Goal: Task Accomplishment & Management: Complete application form

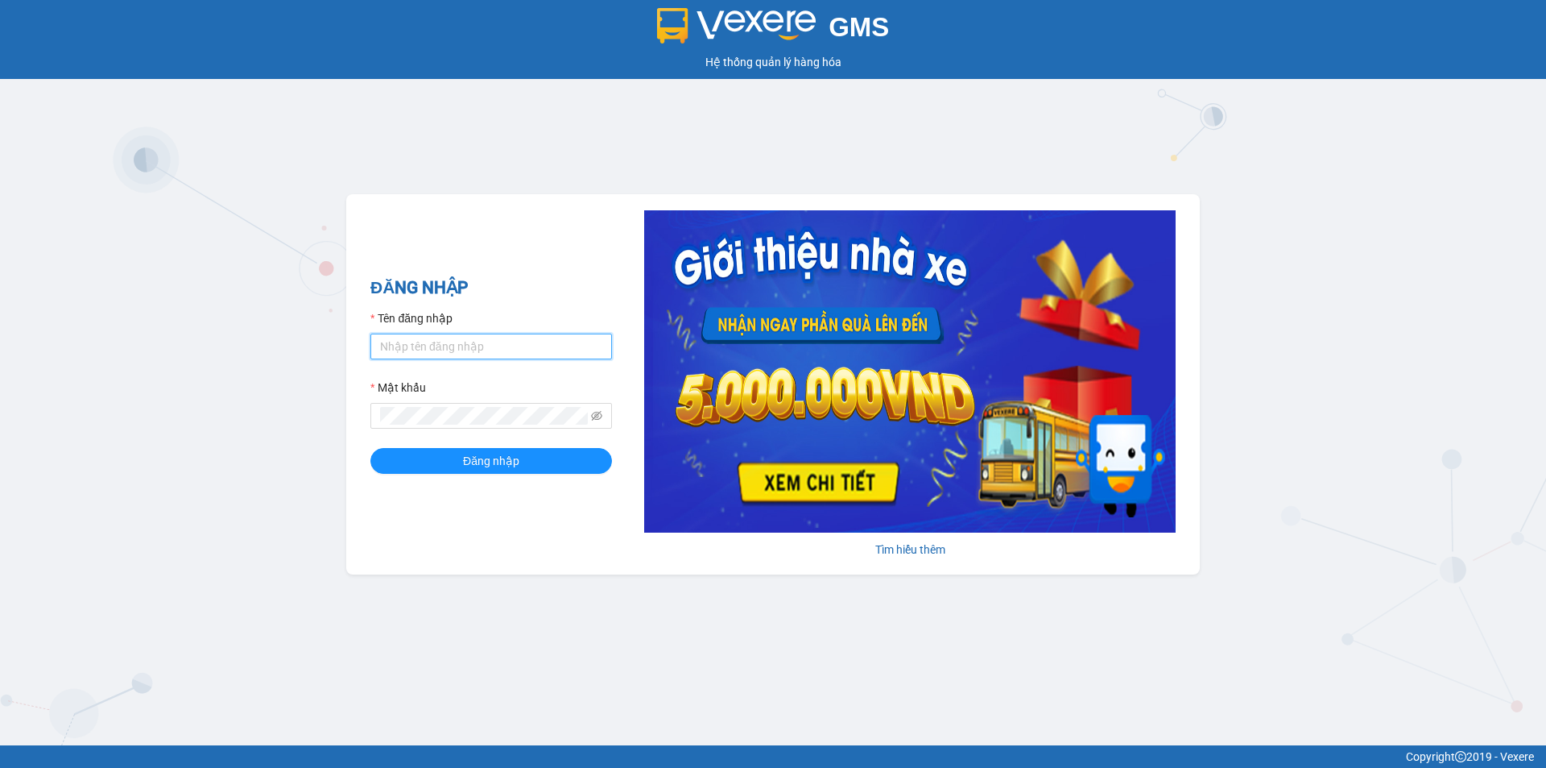
click at [466, 337] on input "Tên đăng nhập" at bounding box center [491, 346] width 242 height 26
type input "bichphuong.binhminhbus"
click at [370, 448] on button "Đăng nhập" at bounding box center [491, 461] width 242 height 26
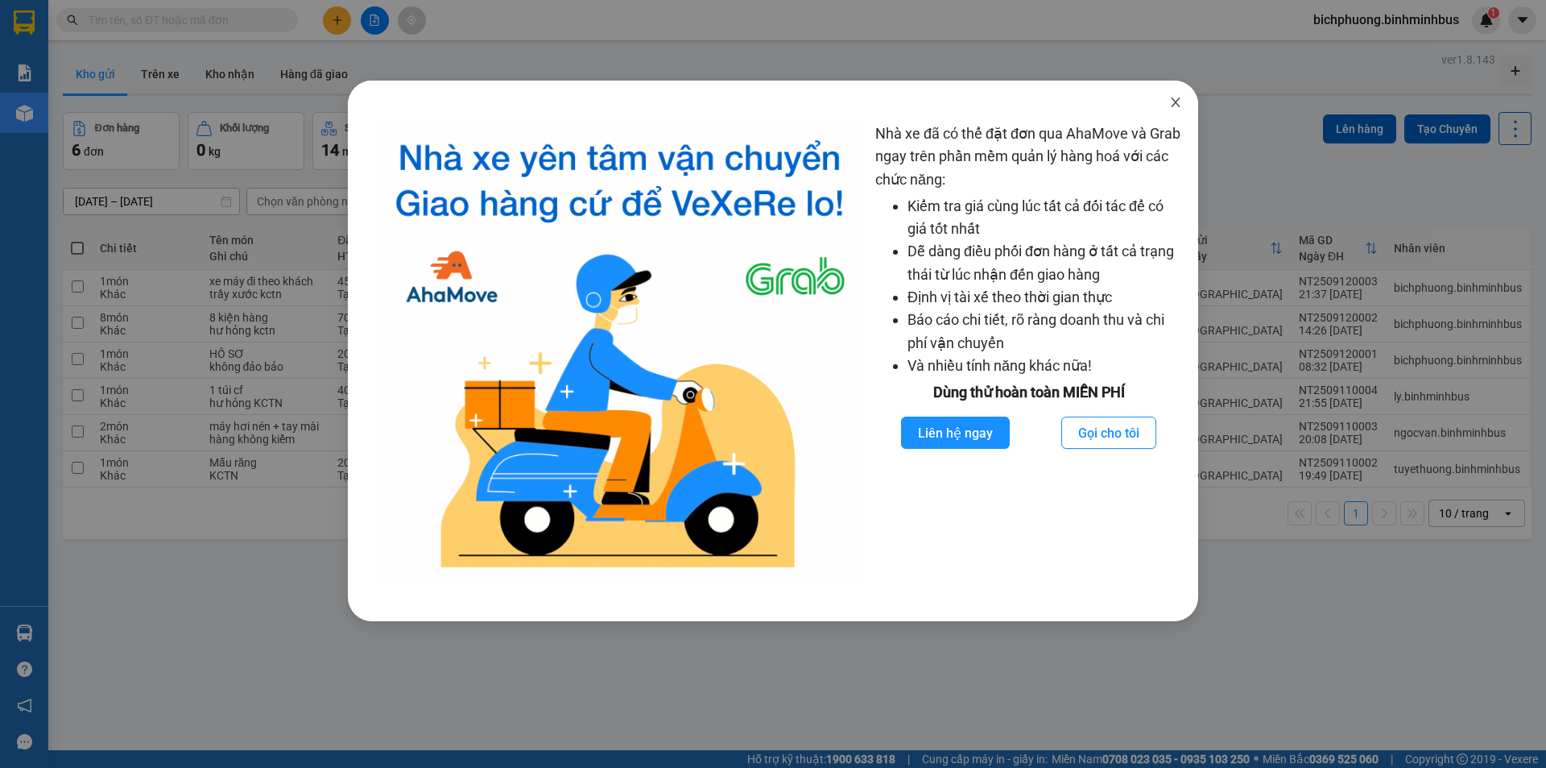
click at [1180, 107] on icon "close" at bounding box center [1175, 102] width 9 height 10
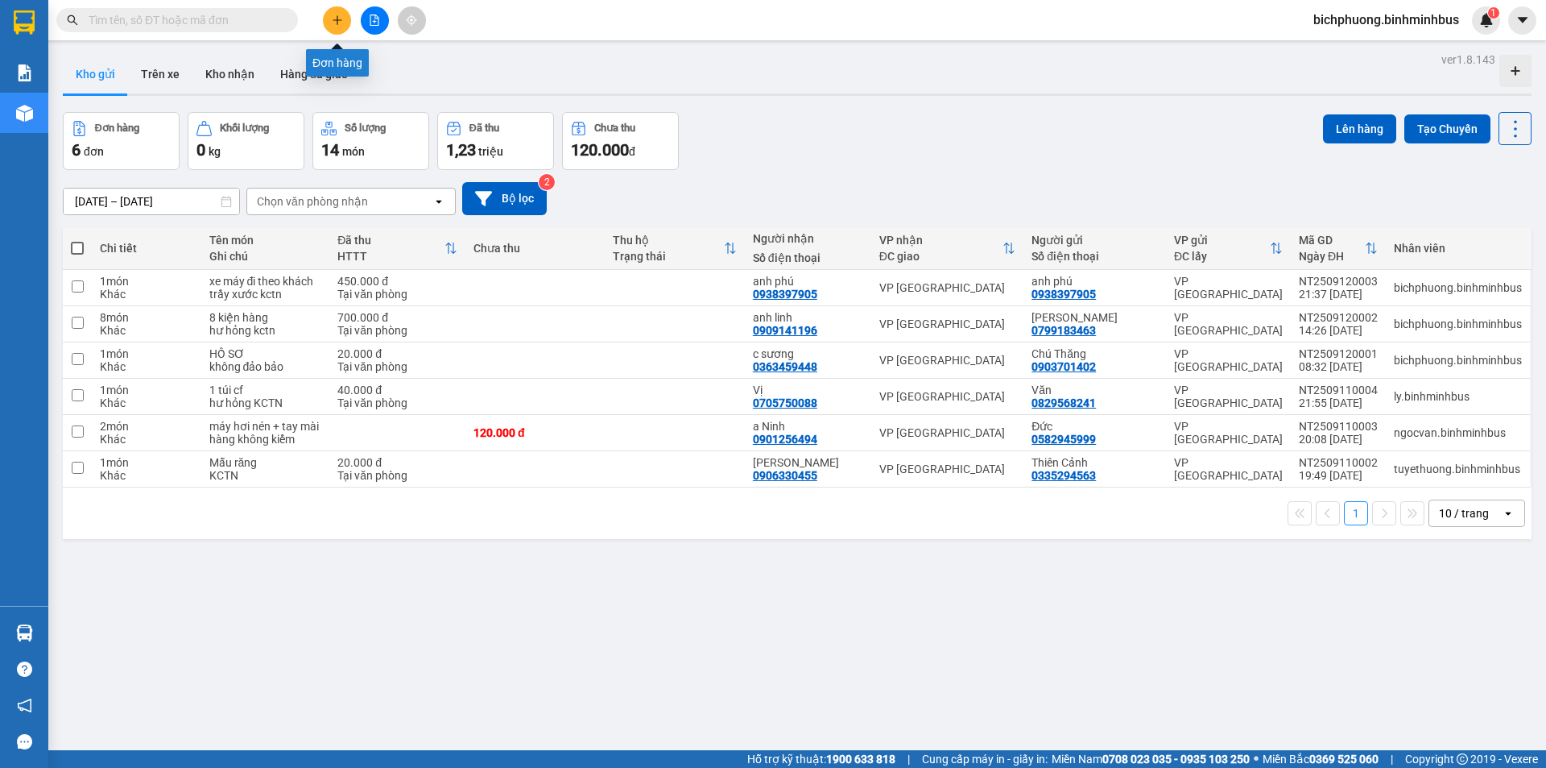
click at [335, 27] on button at bounding box center [337, 20] width 28 height 28
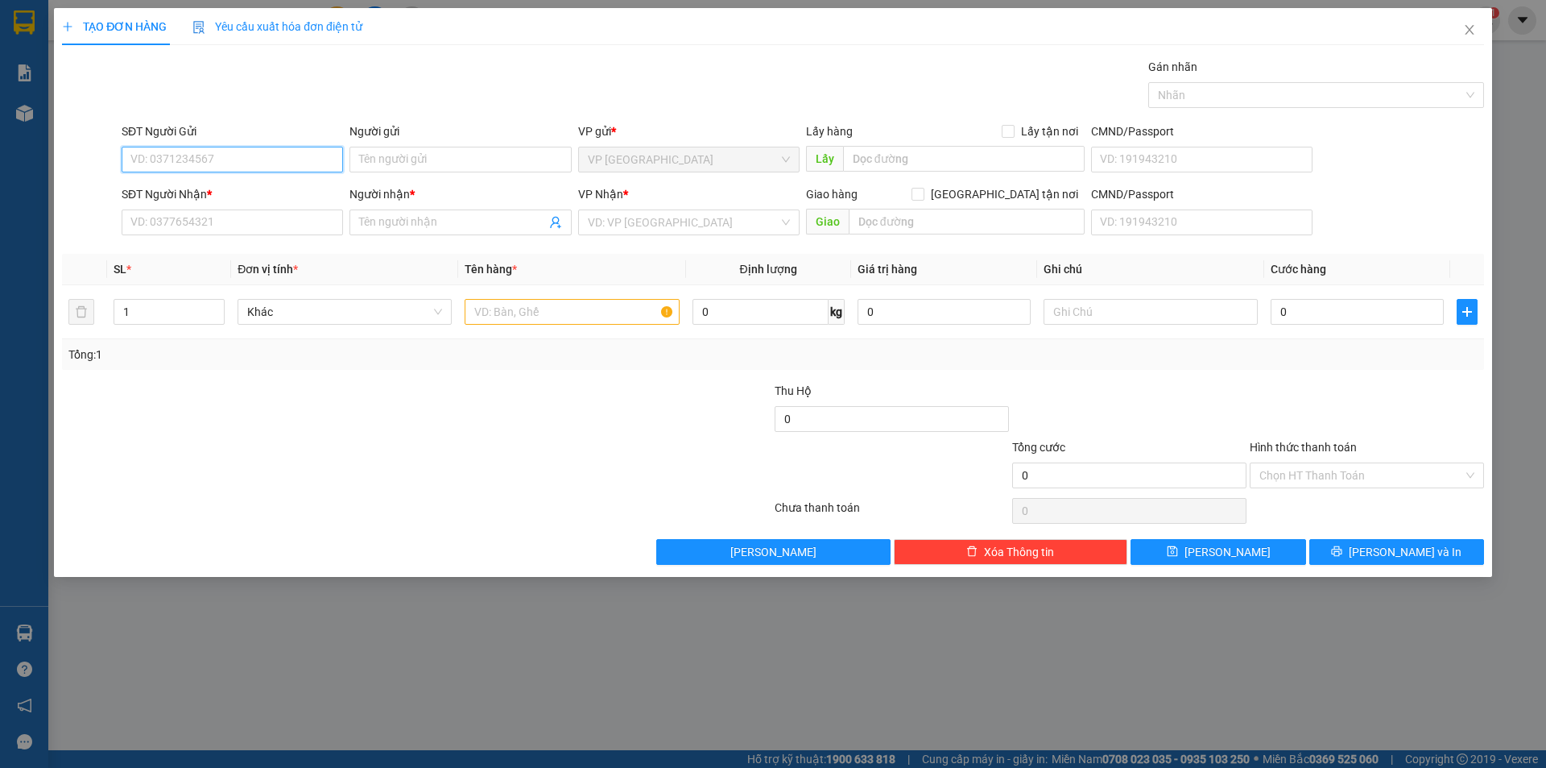
paste input "0948247533"
type input "0948247533"
click at [390, 160] on input "Người gửi" at bounding box center [460, 160] width 221 height 26
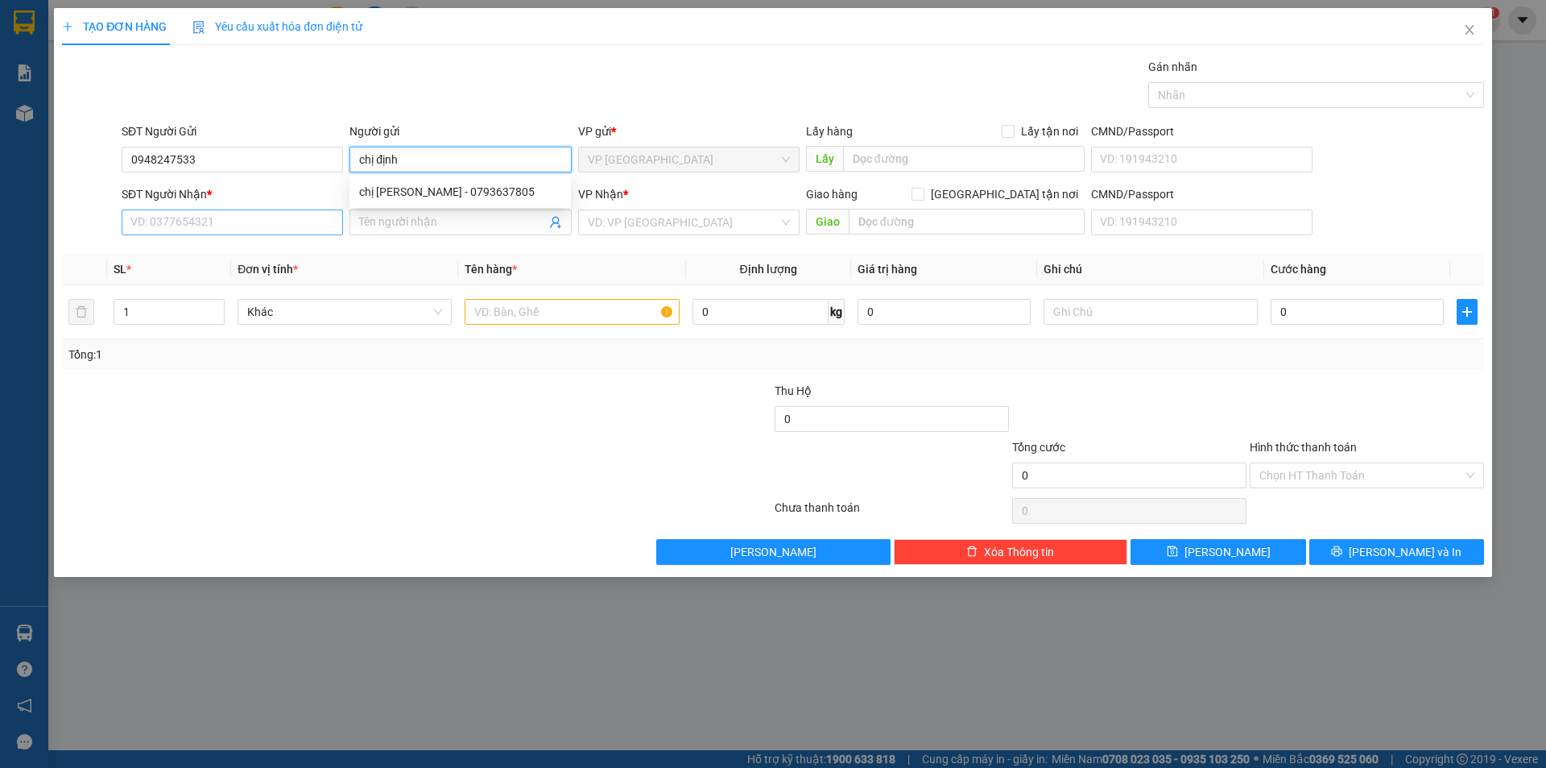
type input "chị định"
click at [169, 223] on input "SĐT Người Nhận *" at bounding box center [232, 222] width 221 height 26
paste input "0948247533"
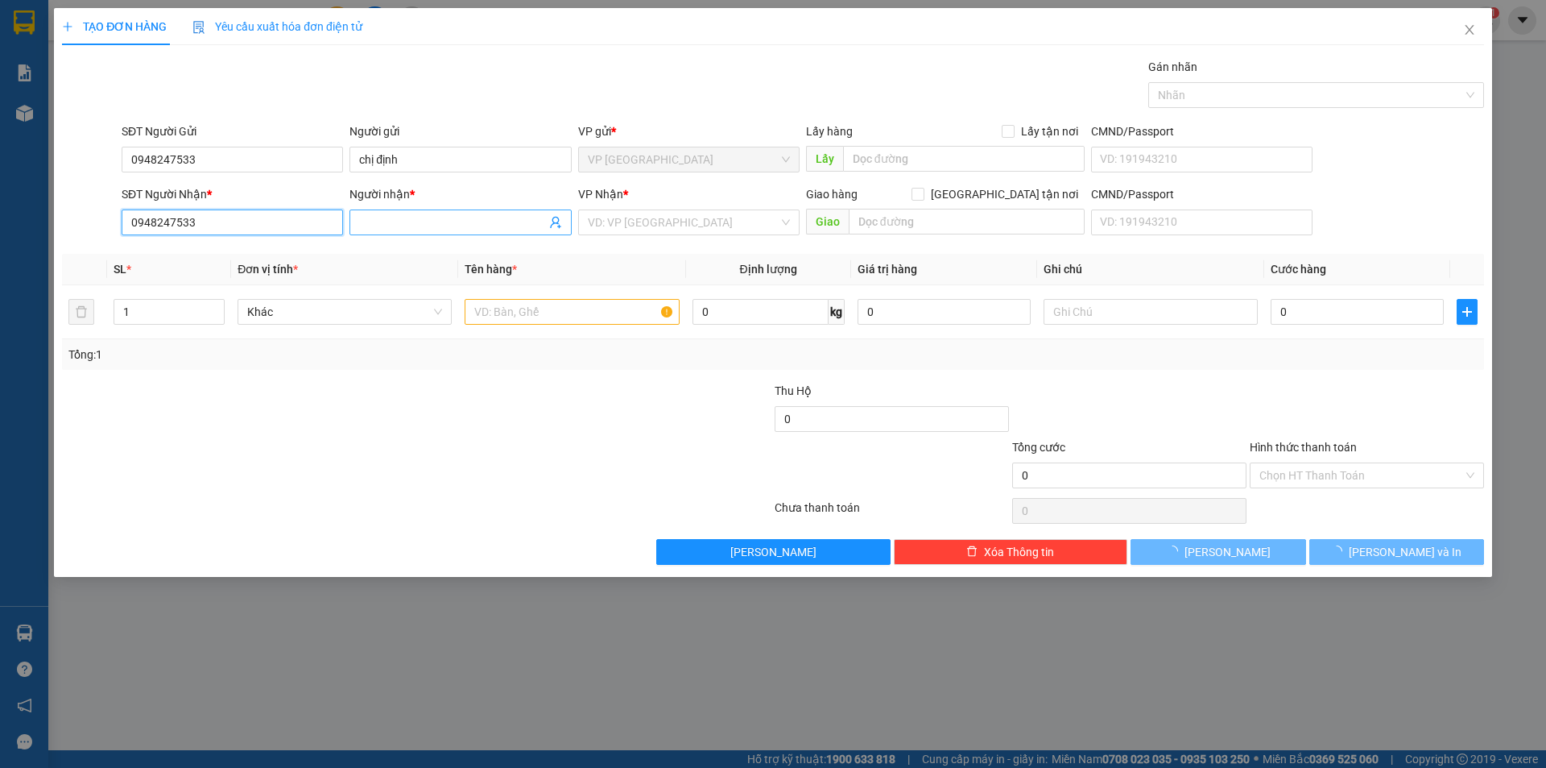
type input "0948247533"
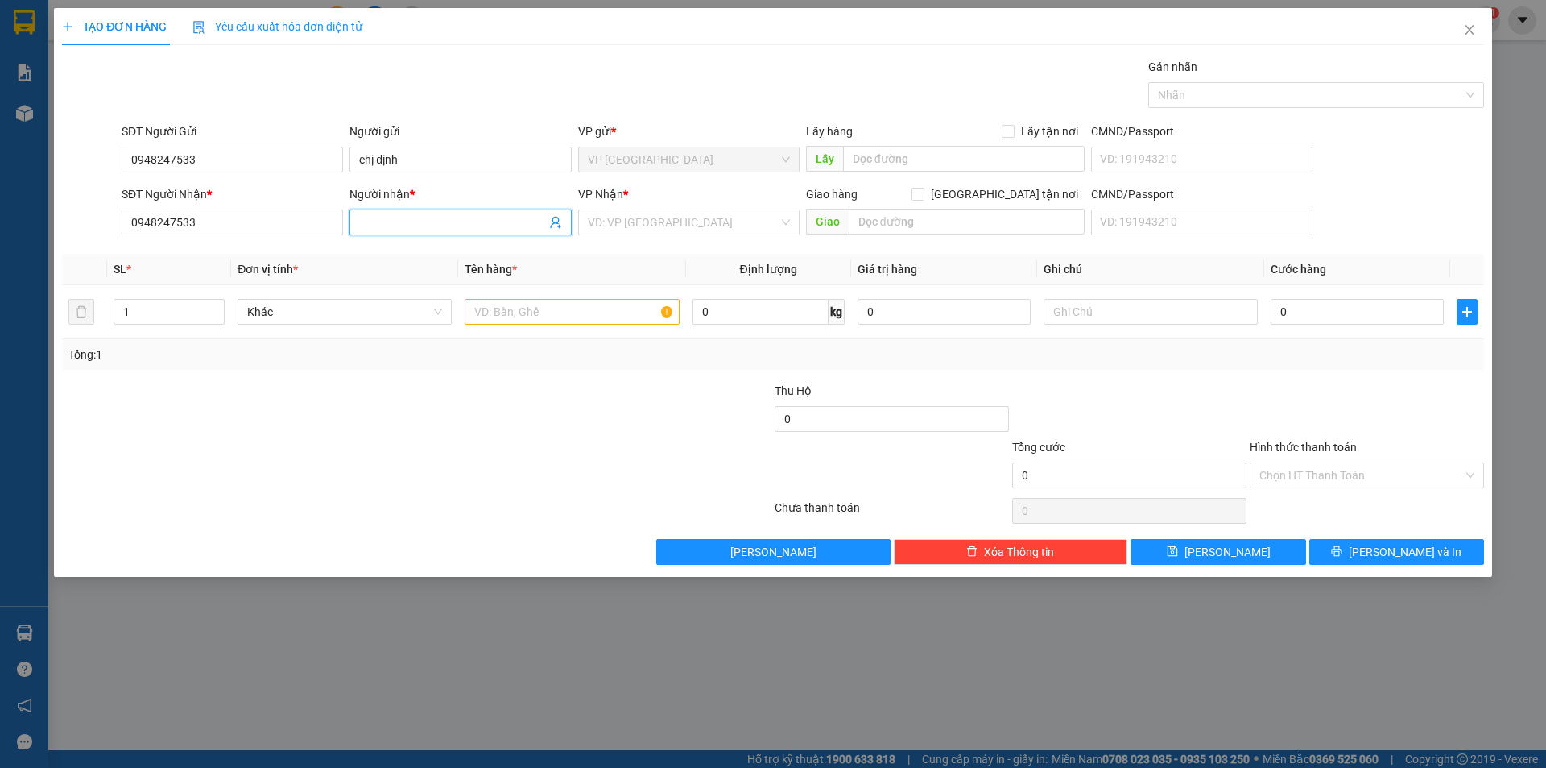
click at [408, 223] on input "Người nhận *" at bounding box center [452, 222] width 186 height 18
type input "chị định"
click at [414, 254] on div "chị [PERSON_NAME] - 0793637805" at bounding box center [460, 255] width 202 height 18
type input "0793637805"
type input "chị [PERSON_NAME]"
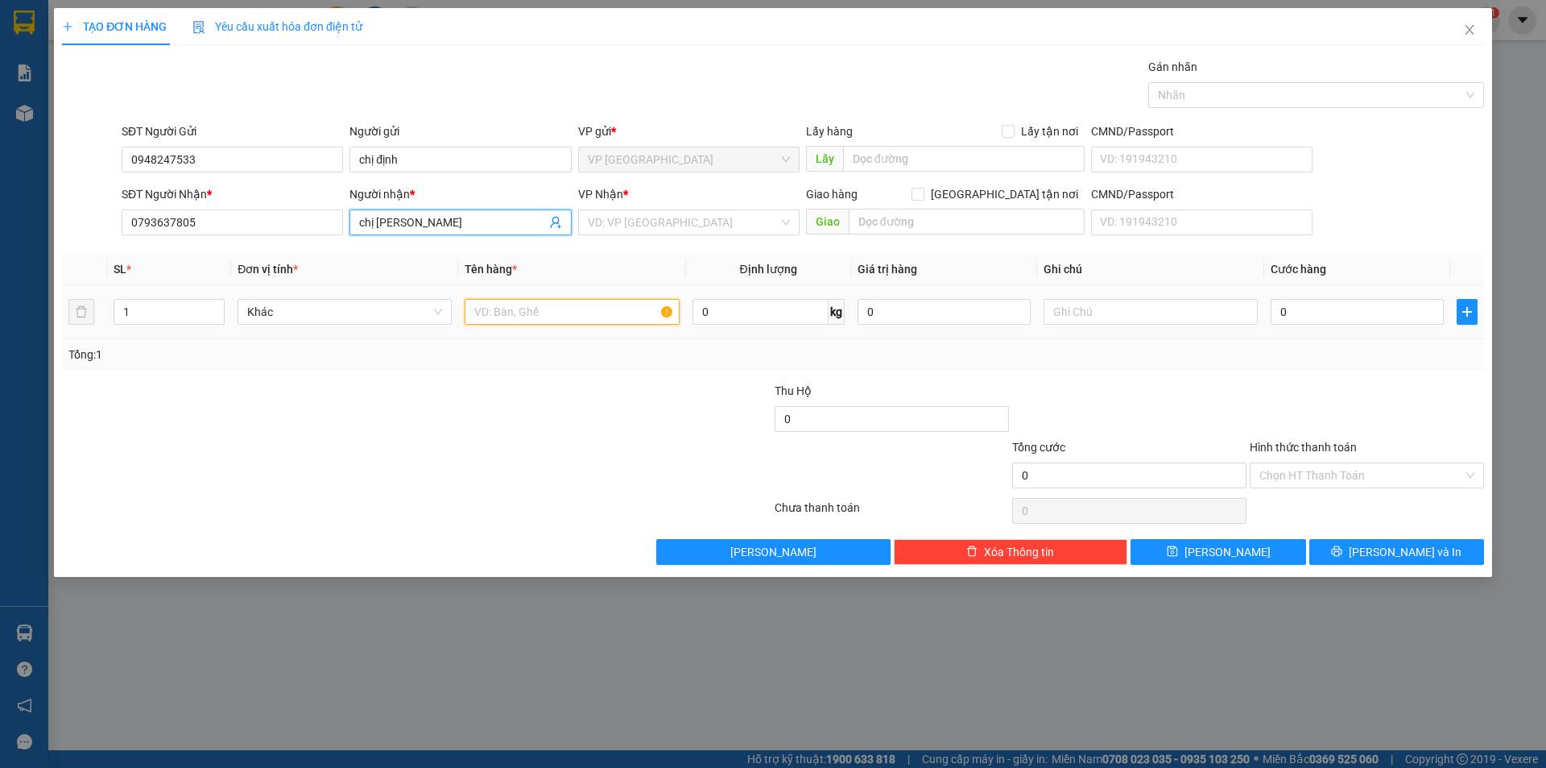
click at [505, 315] on input "text" at bounding box center [572, 312] width 214 height 26
type input "3 thùng hàng"
click at [1067, 310] on input "text" at bounding box center [1151, 312] width 214 height 26
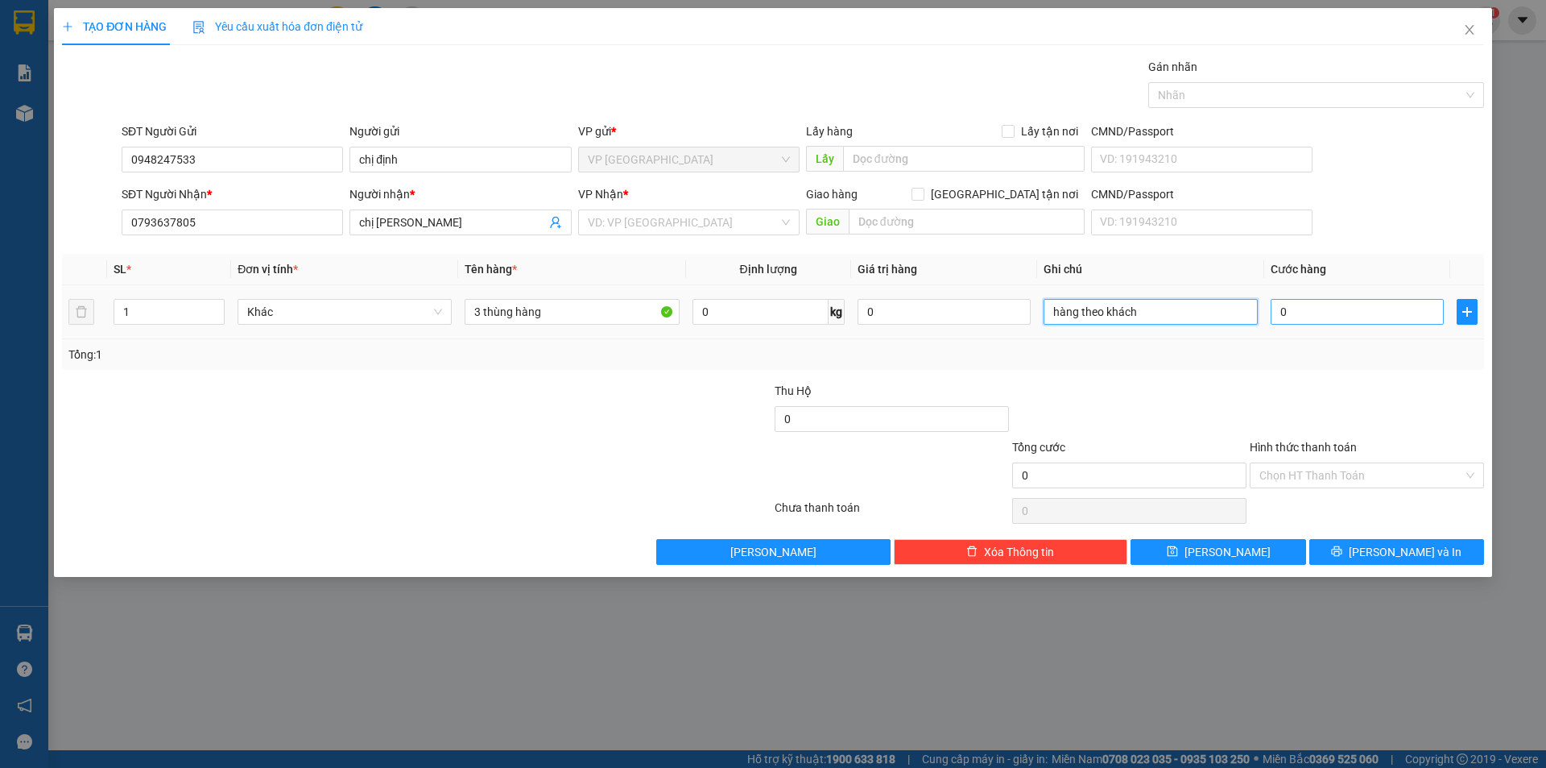
type input "hàng theo khách"
click at [1337, 304] on input "0" at bounding box center [1357, 312] width 173 height 26
type input "1"
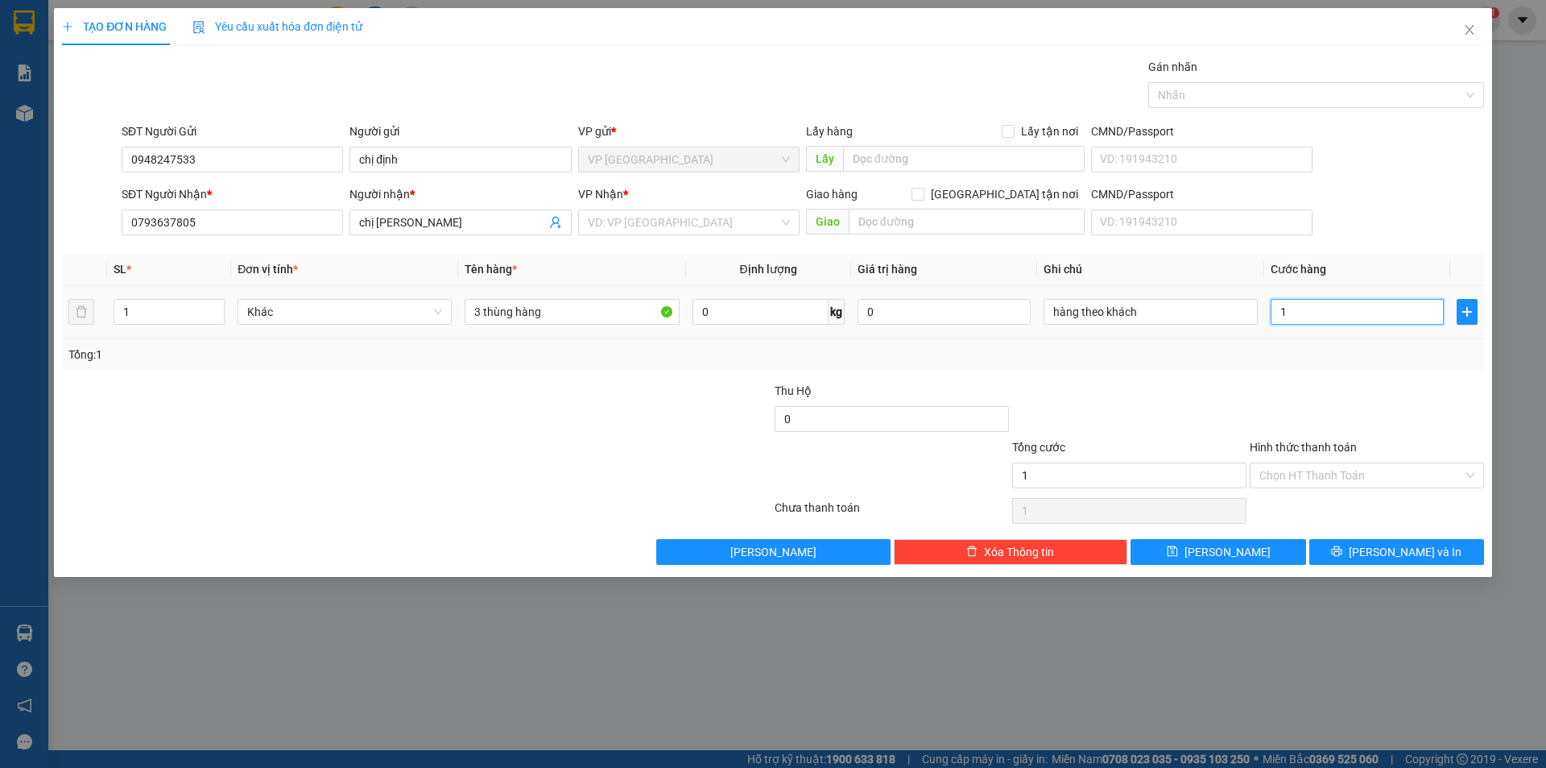
type input "10"
type input "100"
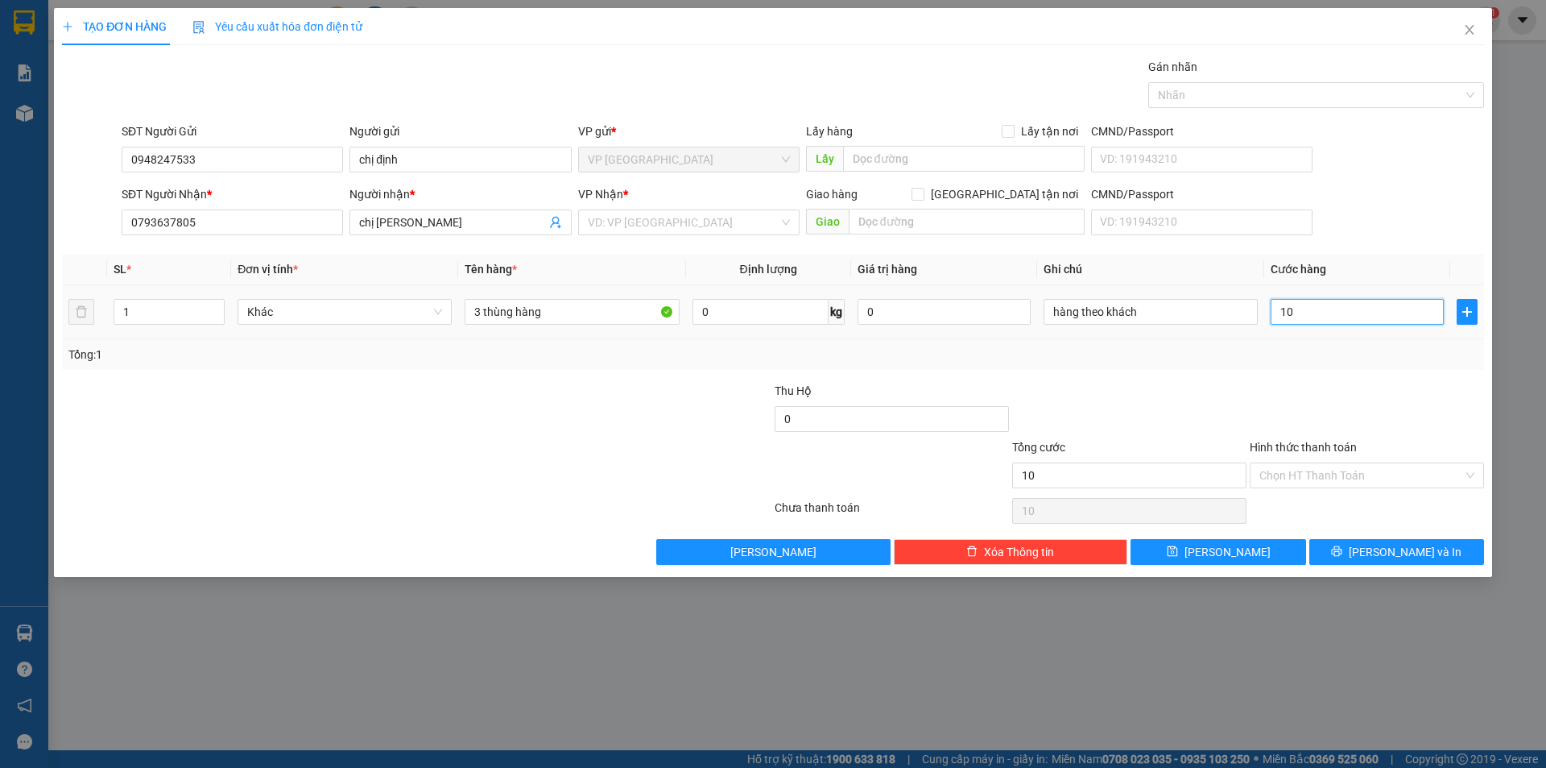
type input "100"
type input "100.000"
click at [1156, 406] on div at bounding box center [1130, 410] width 238 height 56
click at [730, 227] on input "search" at bounding box center [683, 222] width 191 height 24
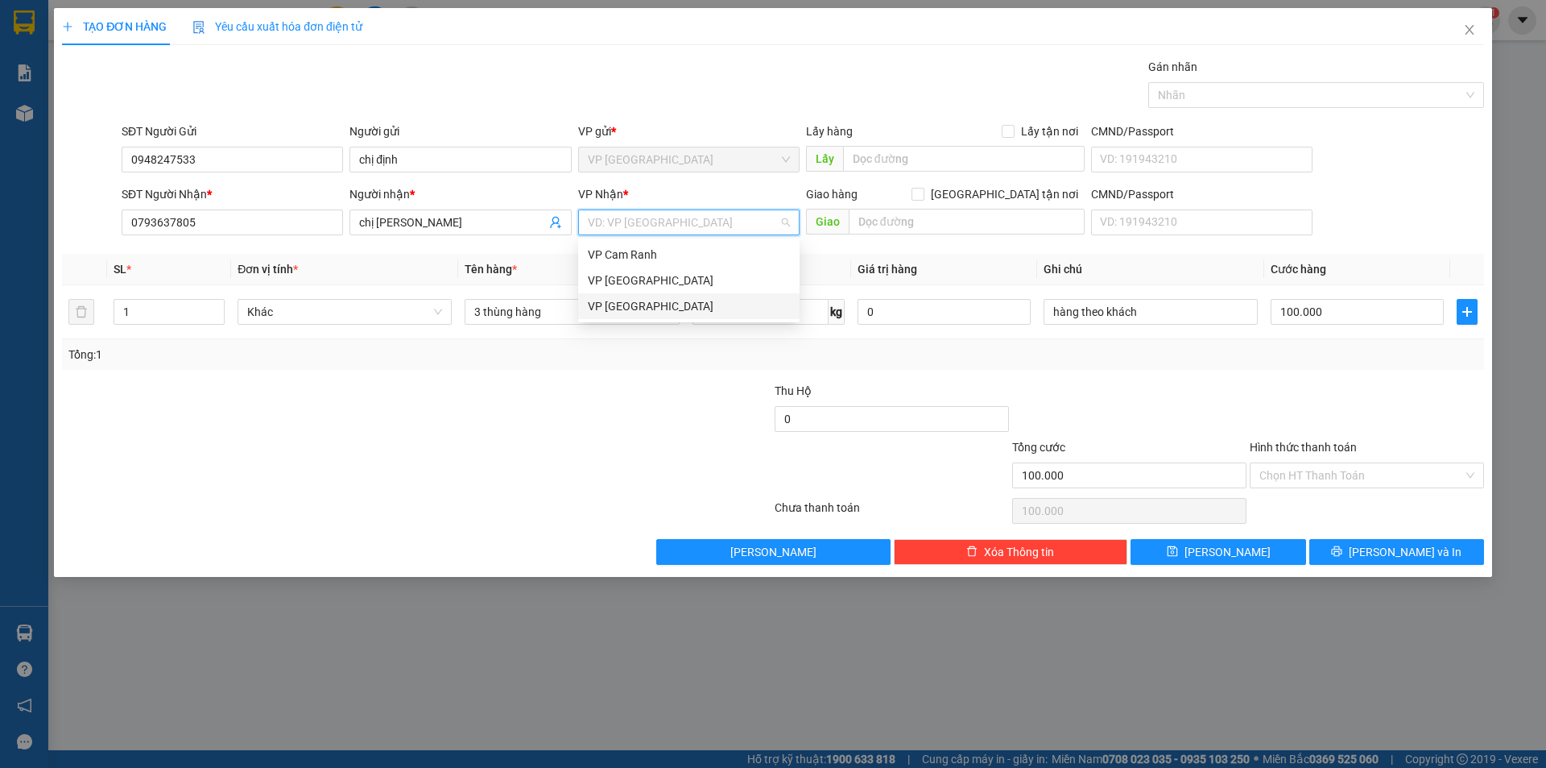
click at [710, 300] on div "VP [GEOGRAPHIC_DATA]" at bounding box center [689, 306] width 202 height 18
click at [1310, 466] on input "Hình thức thanh toán" at bounding box center [1362, 475] width 204 height 24
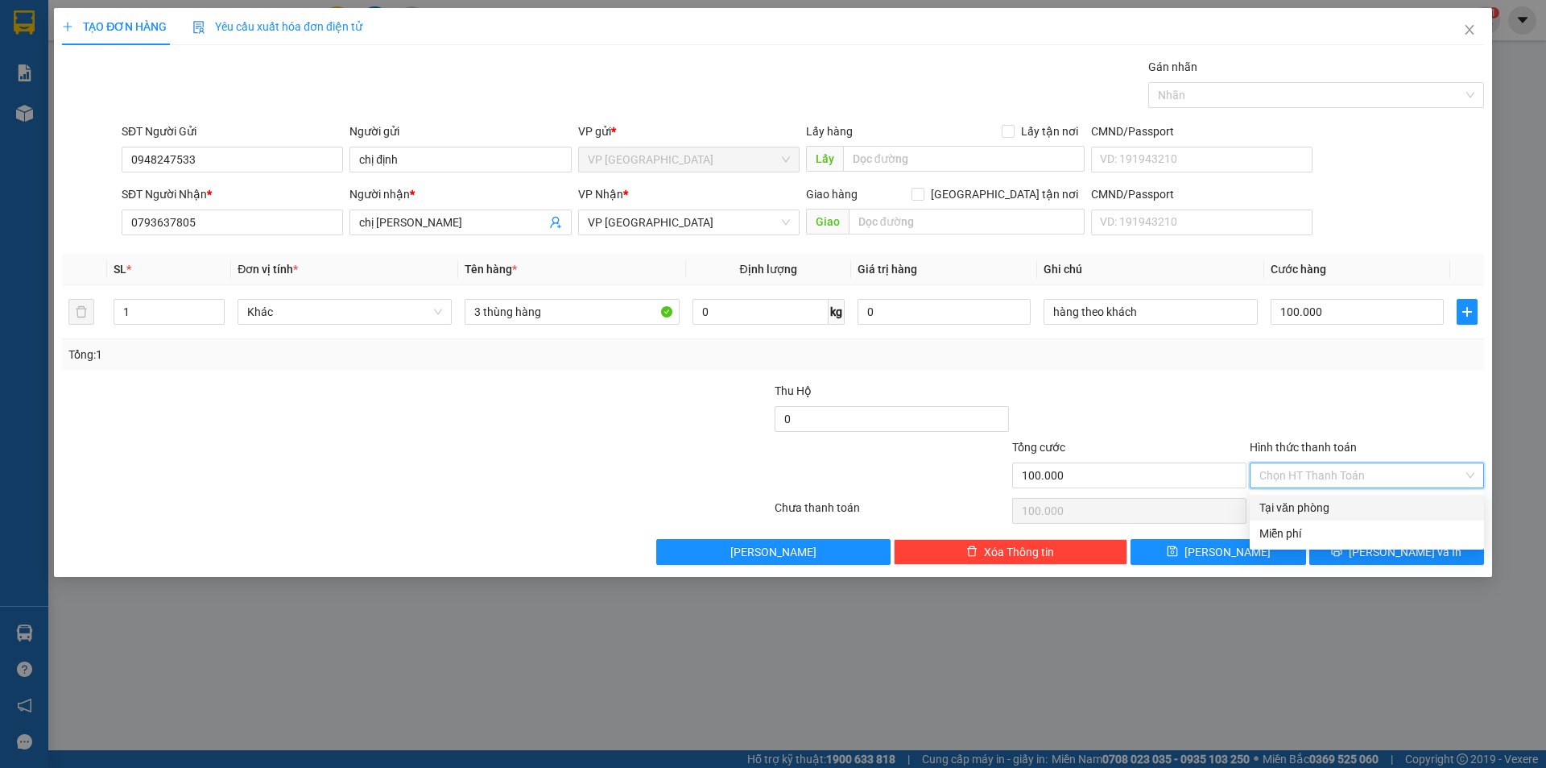
click at [1321, 503] on div "Tại văn phòng" at bounding box center [1367, 508] width 215 height 18
type input "0"
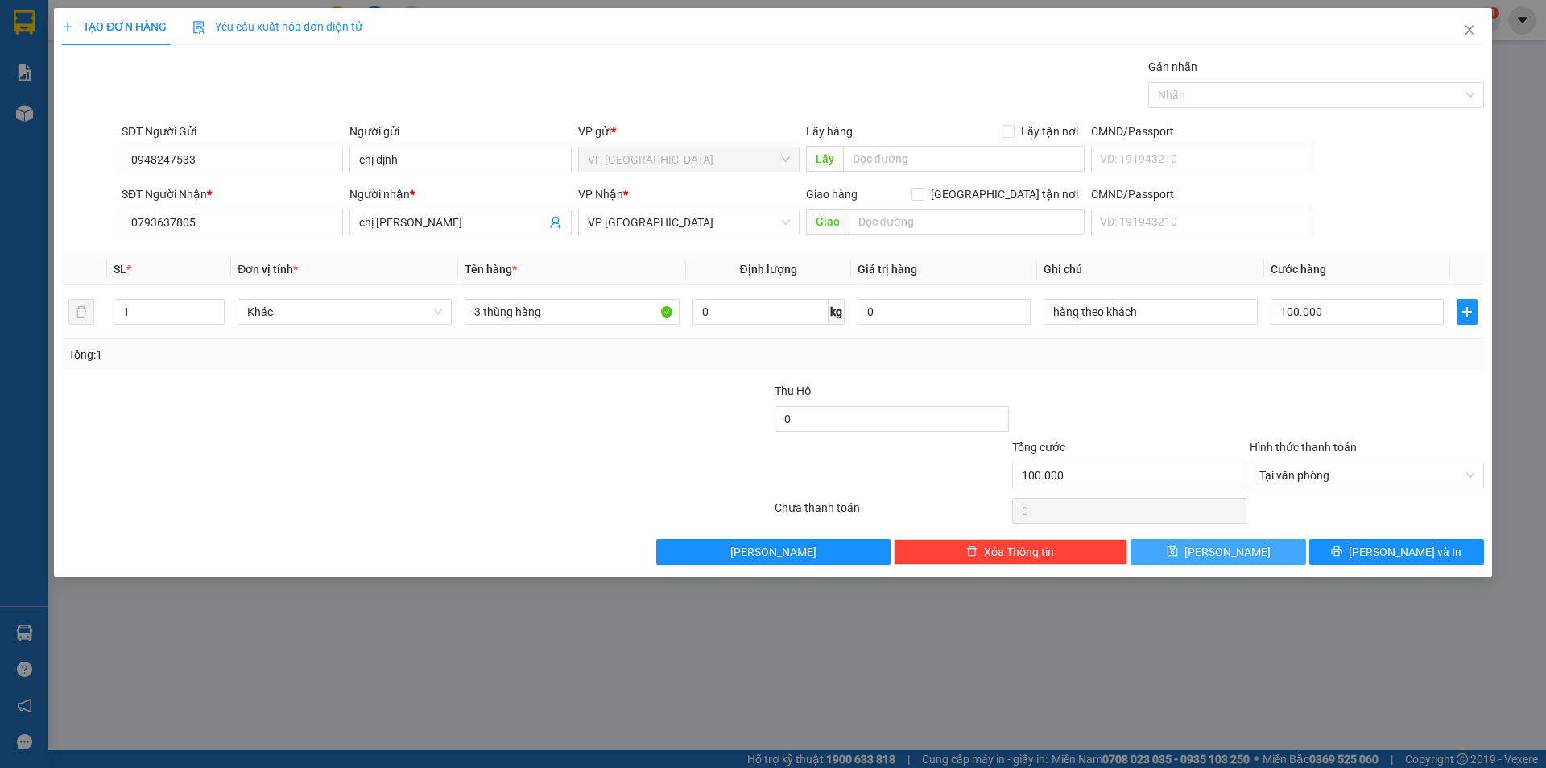
click at [1242, 551] on button "[PERSON_NAME]" at bounding box center [1218, 552] width 175 height 26
type input "0"
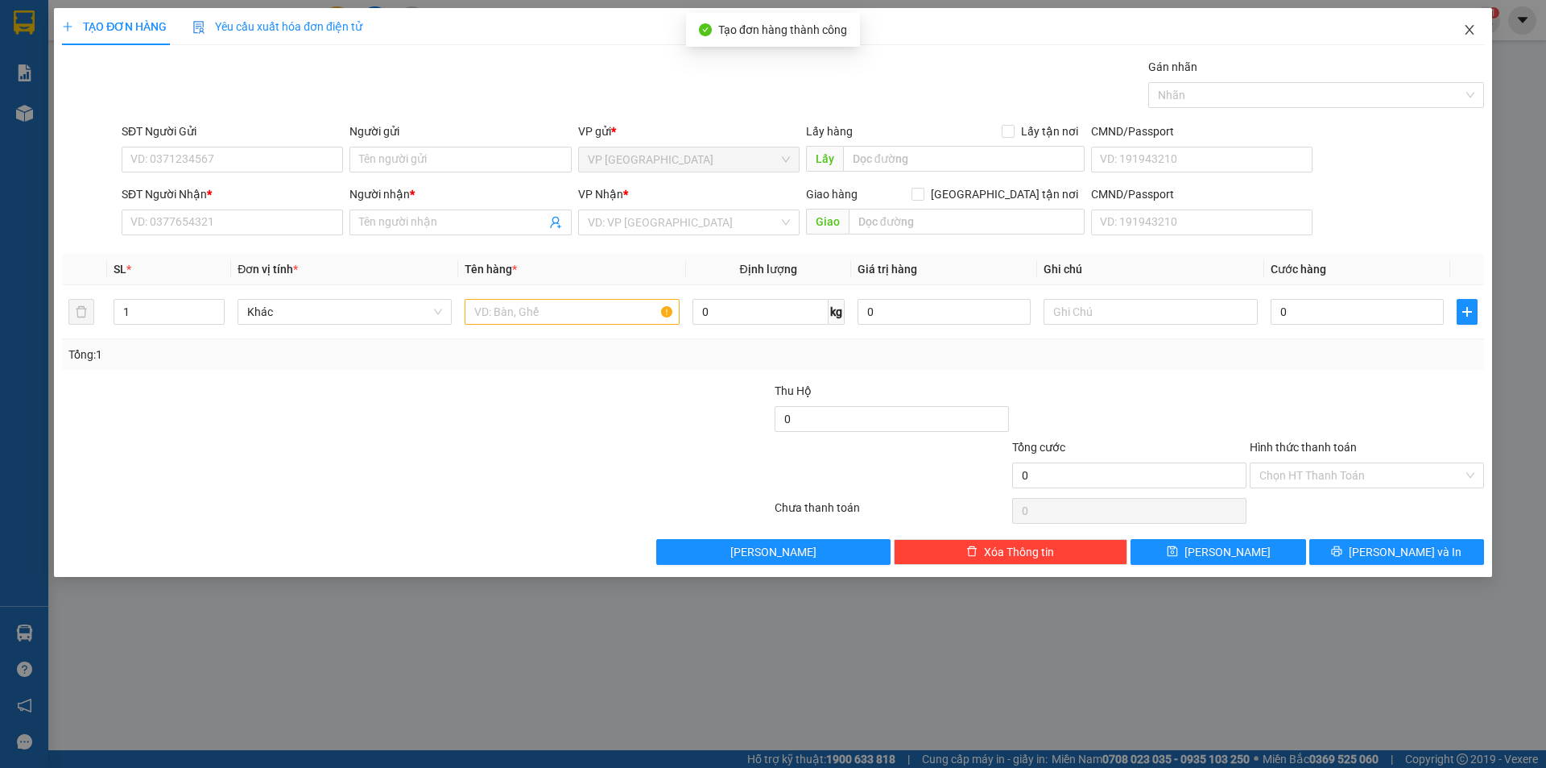
click at [1467, 31] on icon "close" at bounding box center [1469, 29] width 13 height 13
